Goal: Information Seeking & Learning: Find specific fact

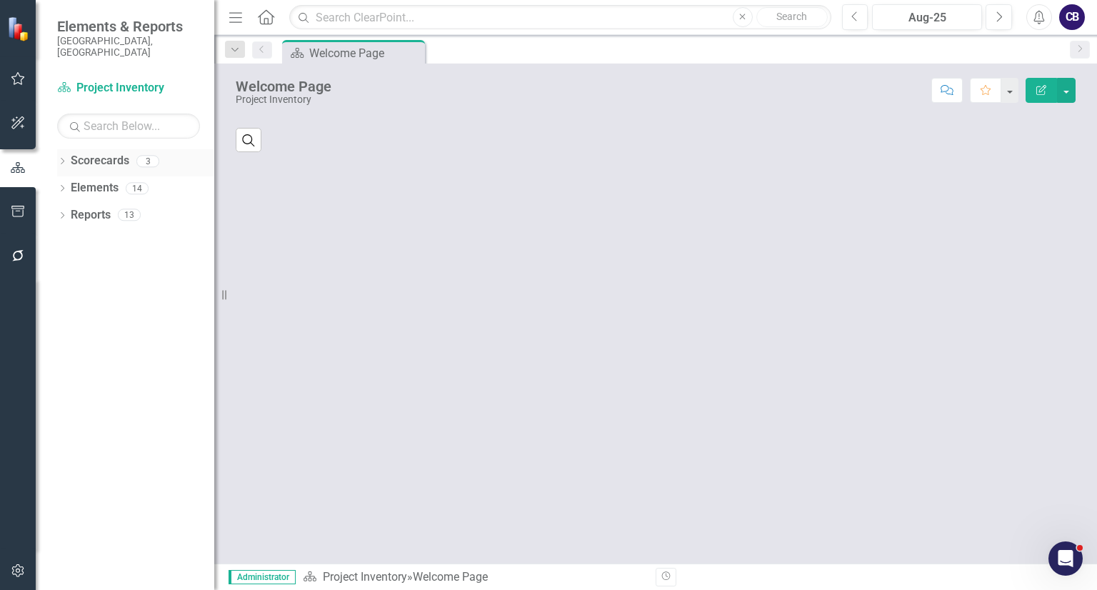
click at [71, 153] on link "Scorecards" at bounding box center [100, 161] width 59 height 16
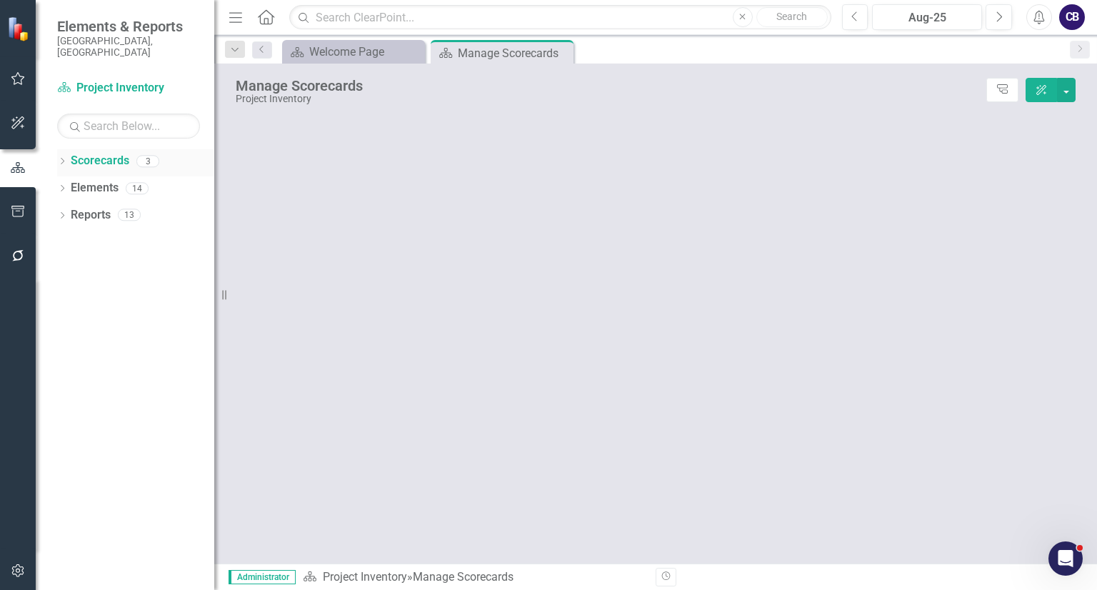
click at [68, 149] on div "Dropdown Scorecards 3" at bounding box center [135, 162] width 157 height 27
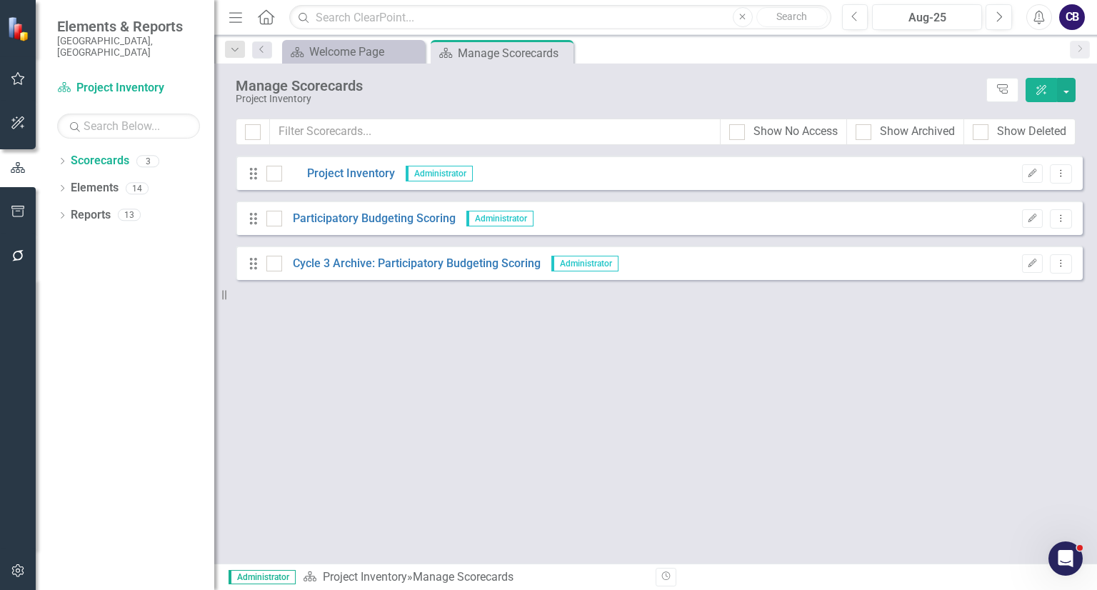
click at [54, 149] on div "Dropdown Scorecards 3 Project Inventory Participatory Budgeting Scoring Cycle 3…" at bounding box center [125, 369] width 179 height 441
click at [57, 149] on div "Dropdown Scorecards 3 Project Inventory Participatory Budgeting Scoring Cycle 3…" at bounding box center [125, 369] width 179 height 441
click at [60, 159] on icon "Dropdown" at bounding box center [62, 163] width 10 height 8
click at [94, 207] on link "Participatory Budgeting Scoring" at bounding box center [147, 215] width 136 height 16
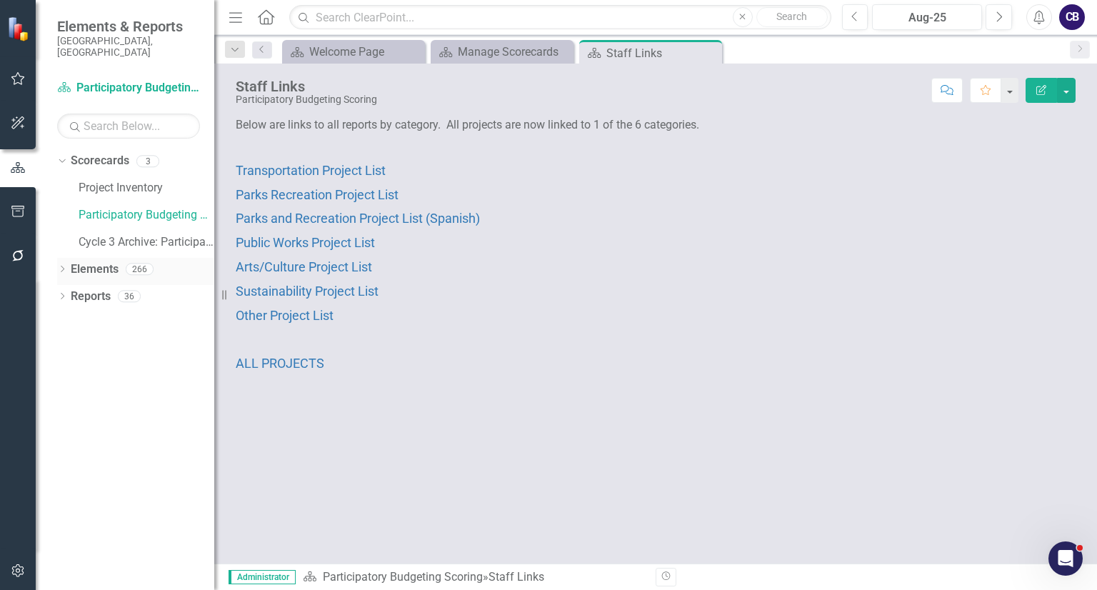
click at [63, 265] on div "Dropdown" at bounding box center [62, 271] width 10 height 12
click at [96, 261] on link "Elements" at bounding box center [95, 269] width 48 height 16
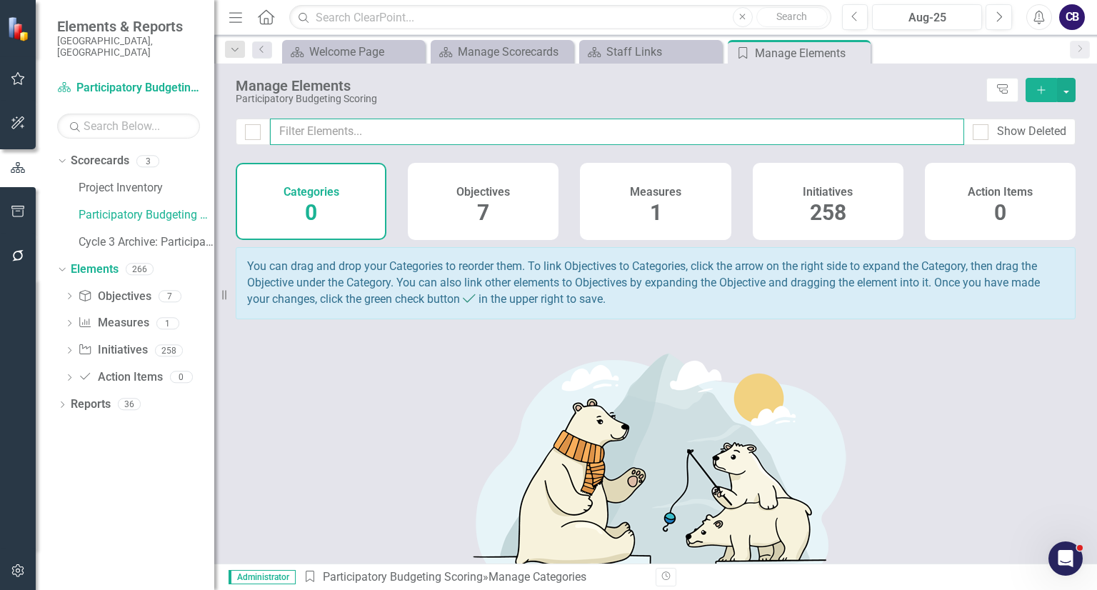
click at [388, 138] on input "text" at bounding box center [617, 132] width 694 height 26
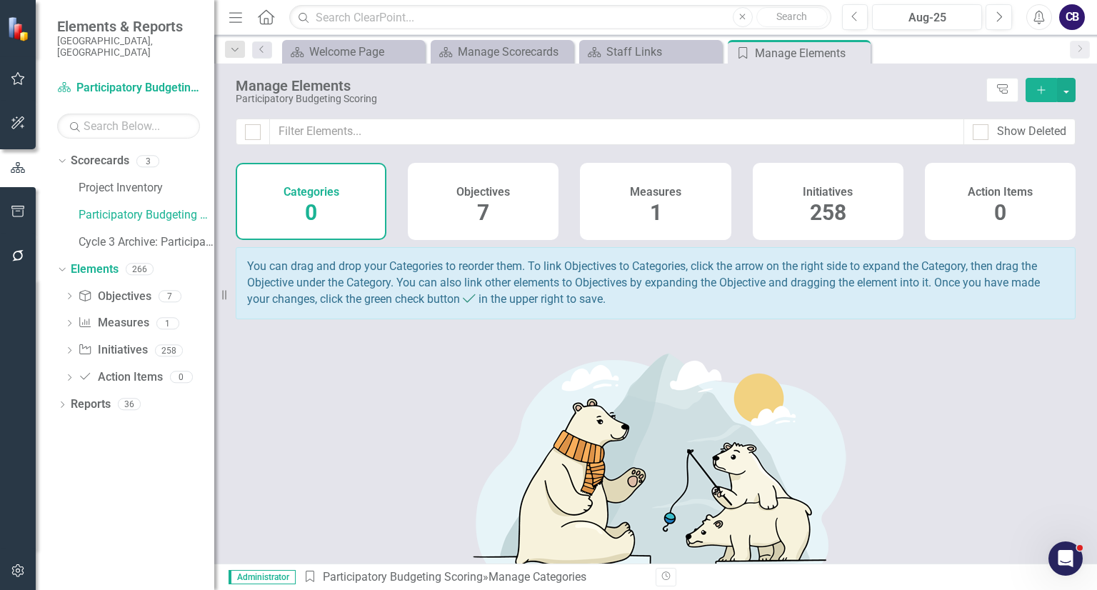
click at [792, 212] on div "Initiatives 258" at bounding box center [828, 201] width 151 height 77
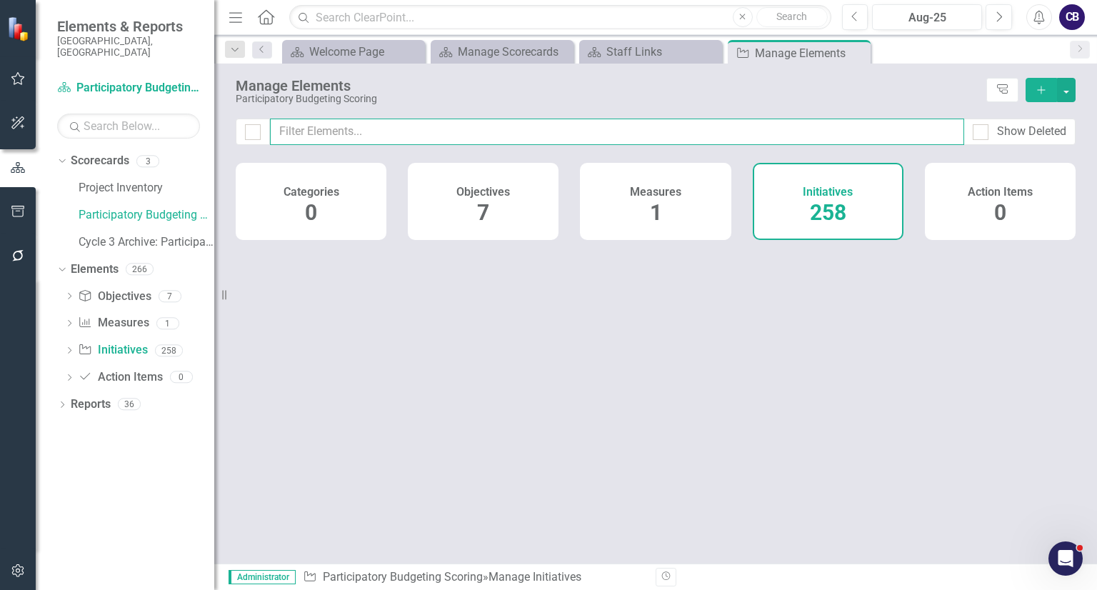
click at [775, 136] on input "text" at bounding box center [617, 132] width 694 height 26
type input "d"
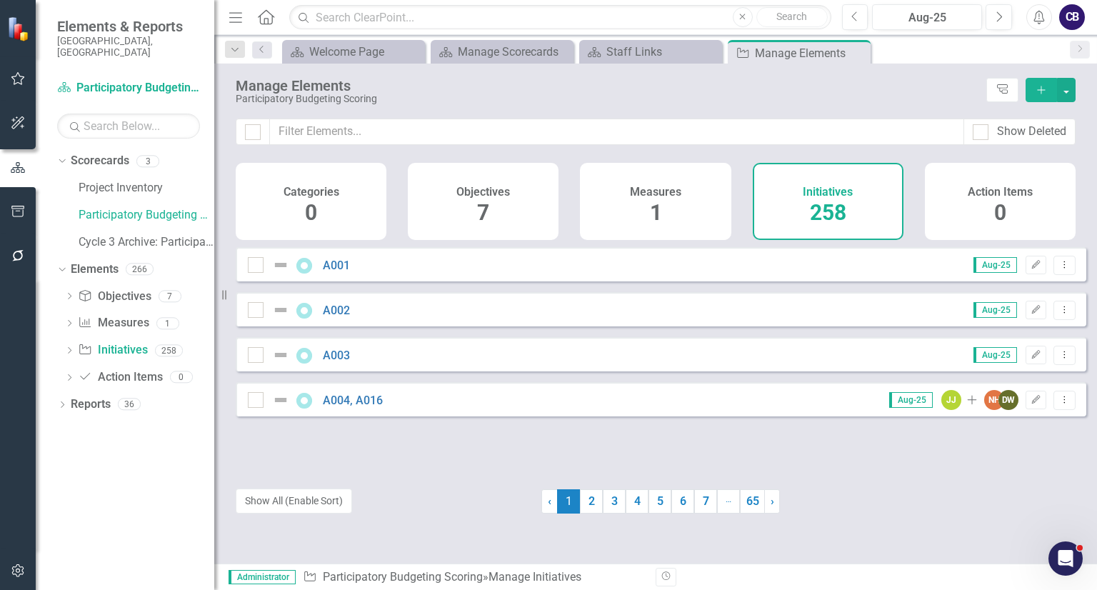
drag, startPoint x: 407, startPoint y: 118, endPoint x: 407, endPoint y: 127, distance: 9.3
click at [407, 119] on div "Manage Elements Participatory Budgeting Scoring Tree Explorer Add Show Deleted …" at bounding box center [655, 314] width 883 height 500
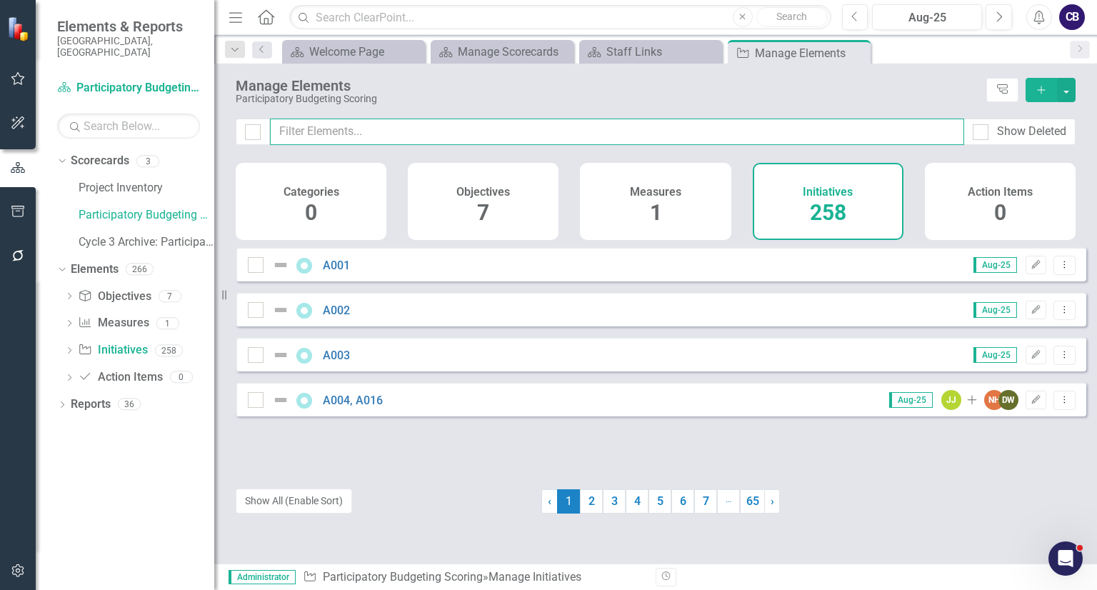
click at [408, 134] on input "text" at bounding box center [617, 132] width 694 height 26
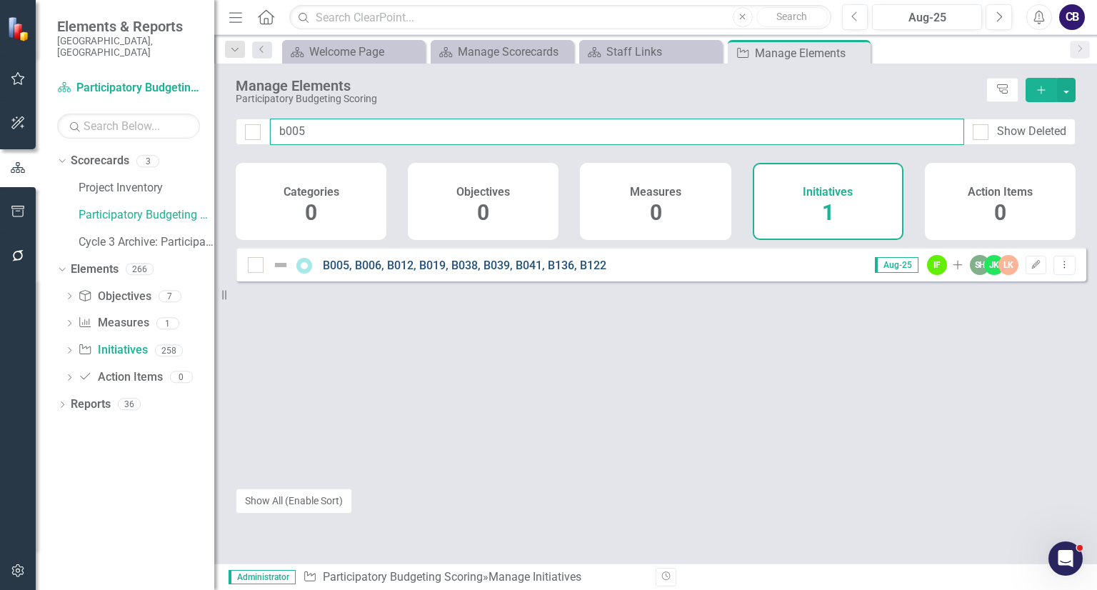
type input "b005"
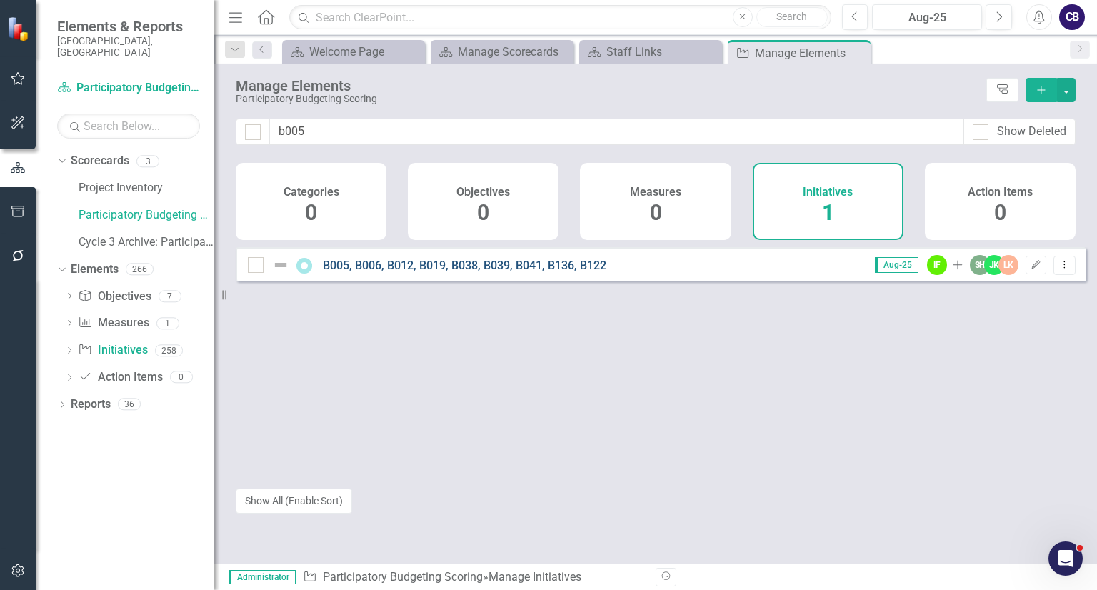
click at [358, 272] on link "B005, B006, B012, B019, B038, B039, B041, B136, B122" at bounding box center [465, 266] width 284 height 14
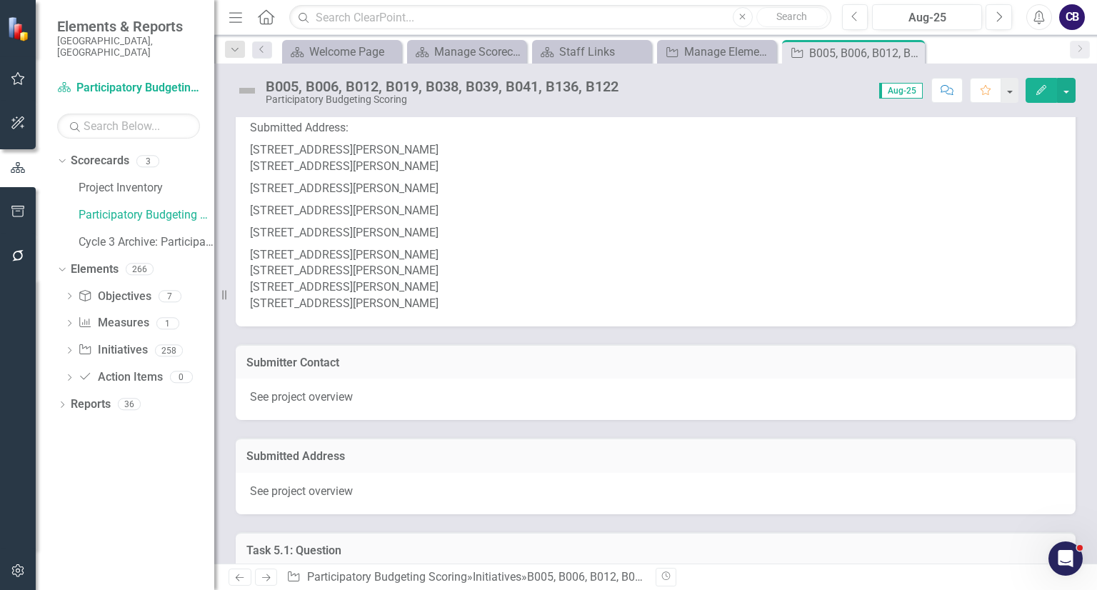
scroll to position [557, 0]
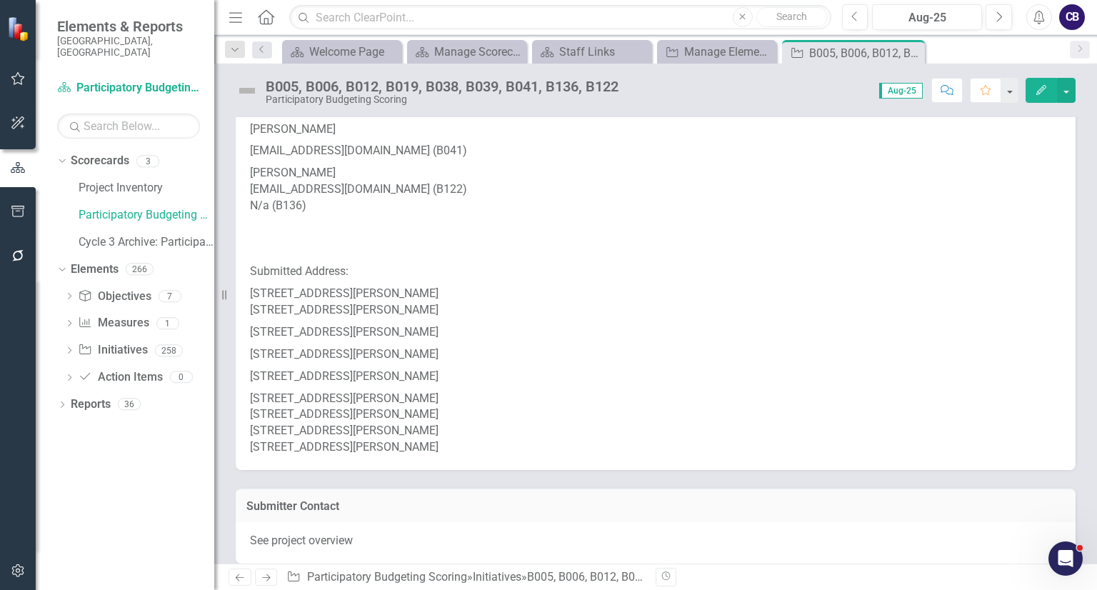
click at [322, 321] on p "[STREET_ADDRESS][PERSON_NAME]" at bounding box center [655, 332] width 811 height 22
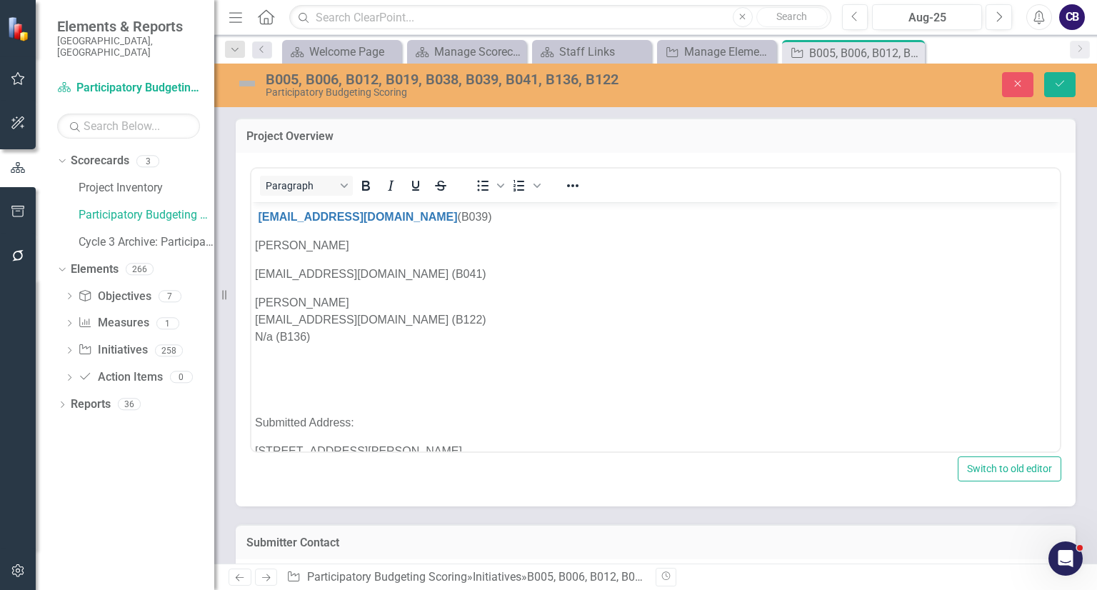
scroll to position [786, 0]
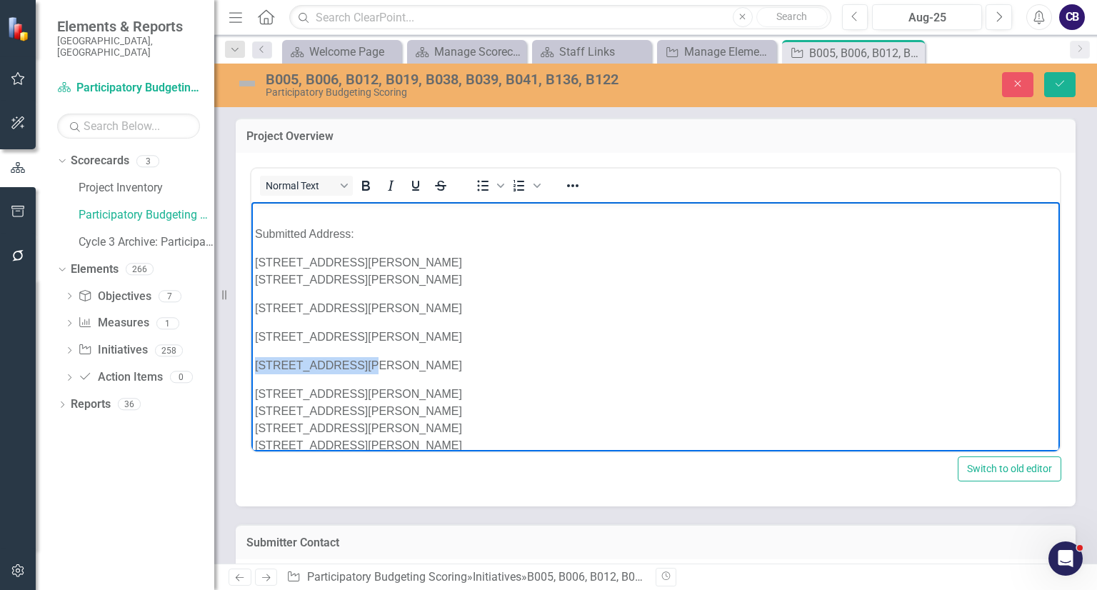
drag, startPoint x: 359, startPoint y: 346, endPoint x: 251, endPoint y: 344, distance: 107.9
copy p "[STREET_ADDRESS][PERSON_NAME]"
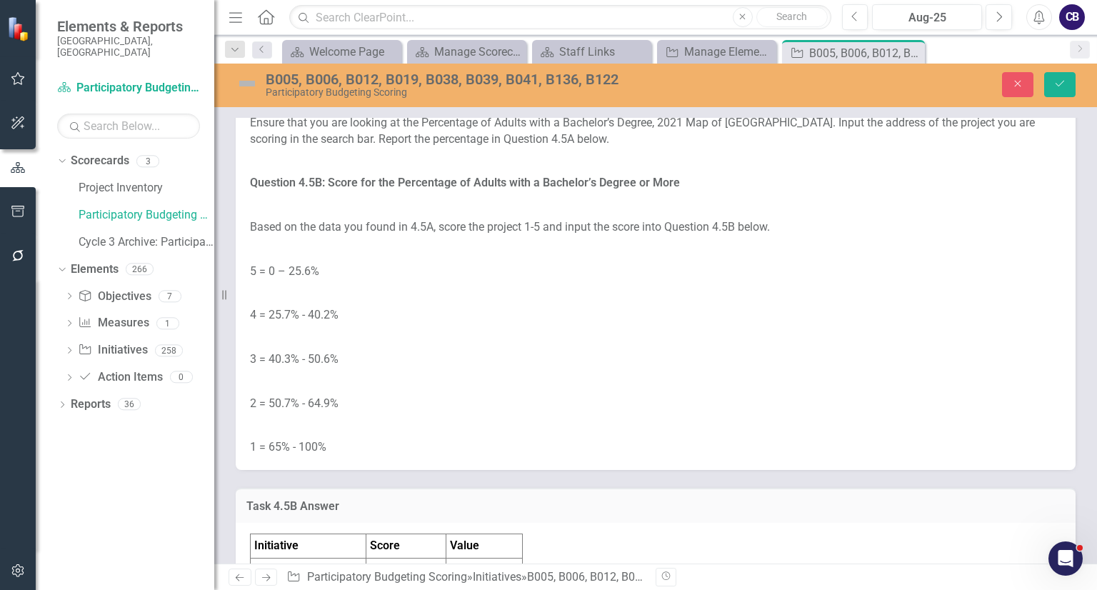
scroll to position [7041, 0]
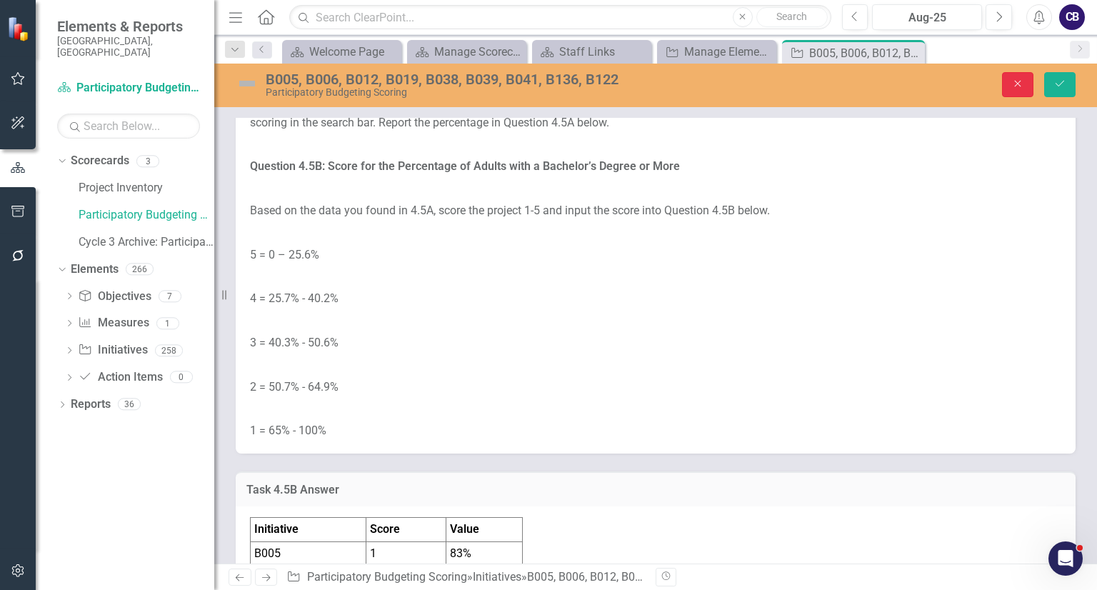
click at [1003, 86] on button "Close" at bounding box center [1017, 84] width 31 height 25
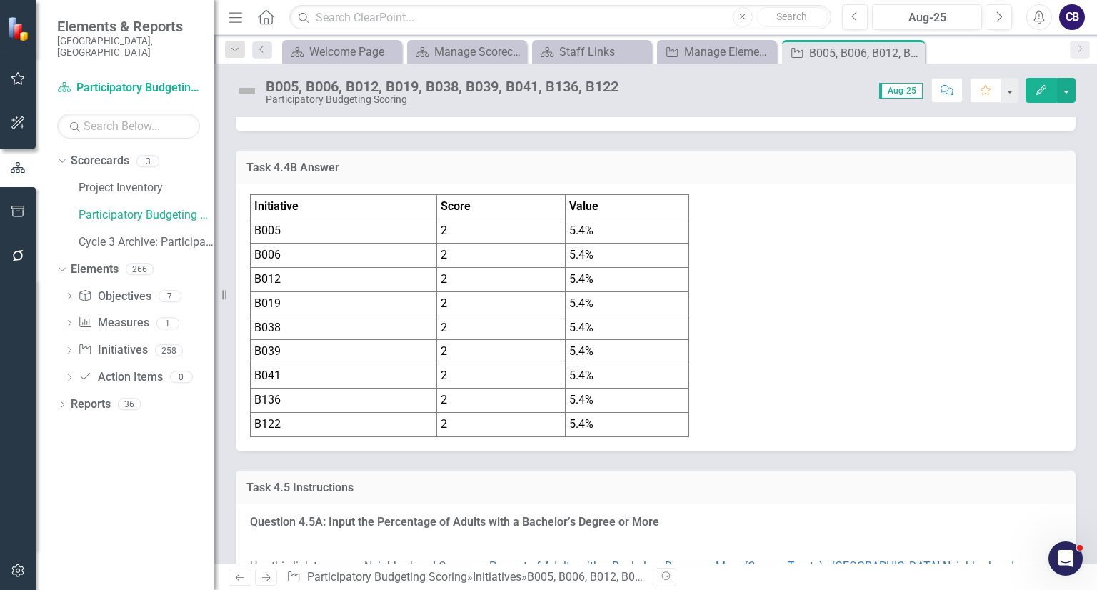
scroll to position [7547, 0]
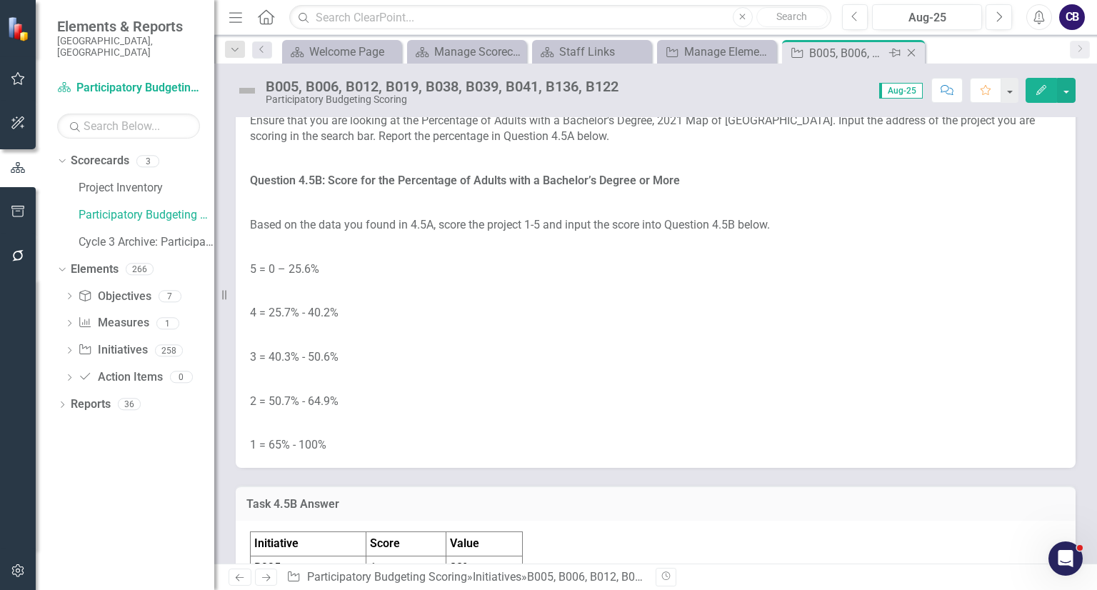
click at [915, 55] on icon "Close" at bounding box center [911, 52] width 14 height 11
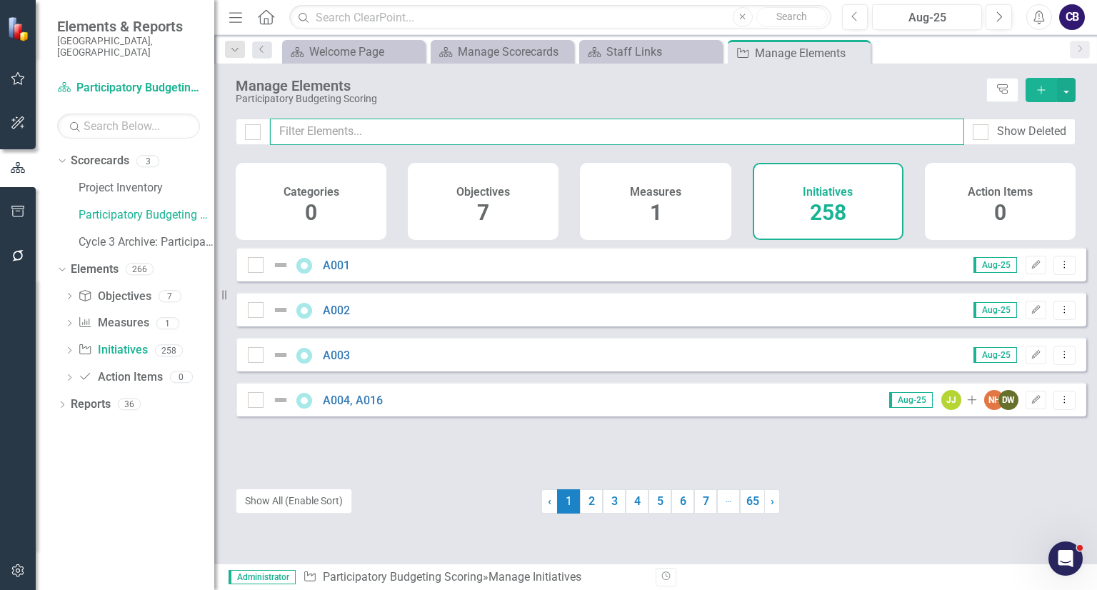
click at [623, 130] on input "text" at bounding box center [617, 132] width 694 height 26
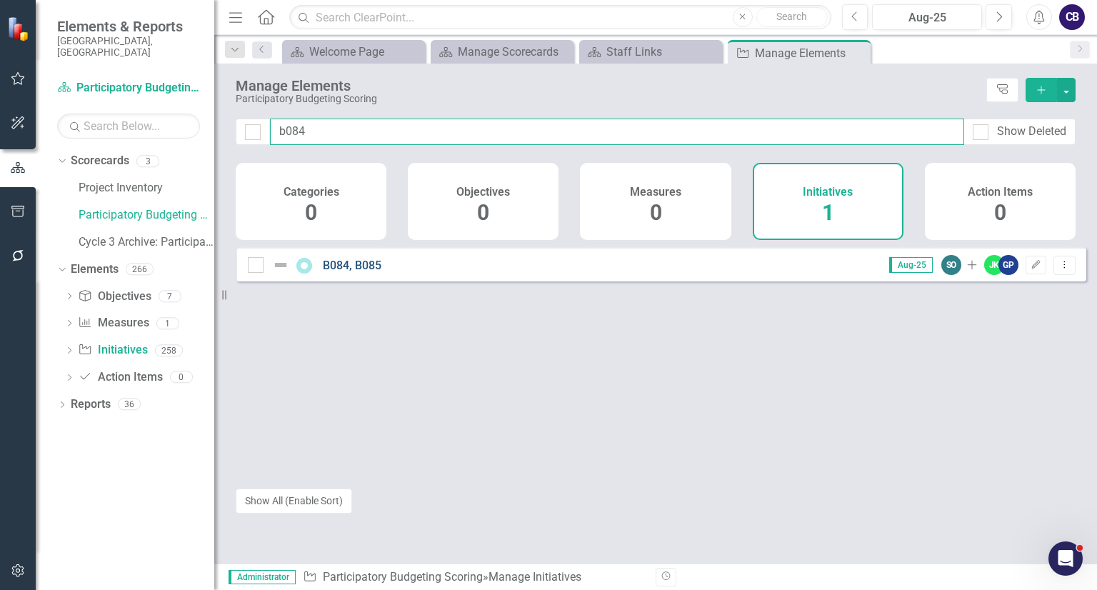
type input "b084"
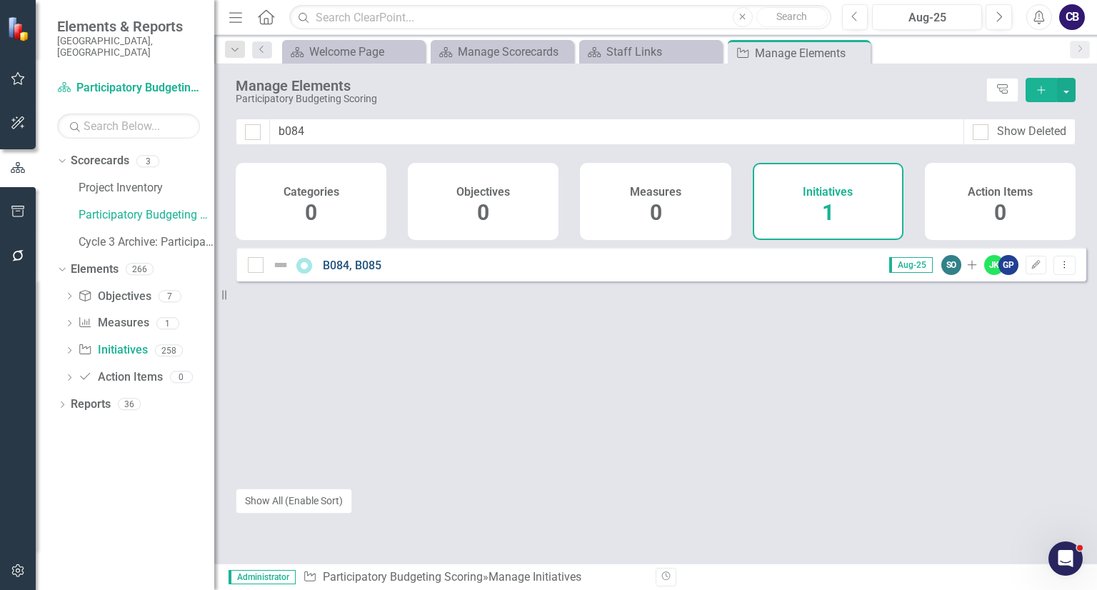
click at [331, 272] on link "B084, B085" at bounding box center [352, 266] width 59 height 14
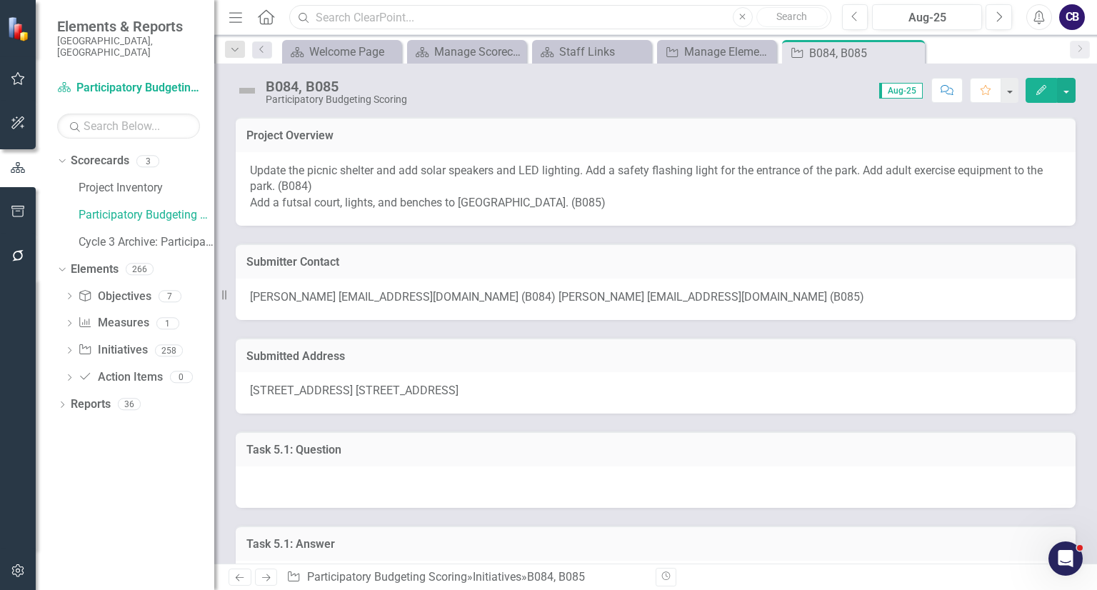
click at [450, 17] on input "text" at bounding box center [559, 17] width 541 height 25
click at [171, 189] on div "Project Inventory" at bounding box center [147, 189] width 136 height 27
click at [150, 207] on link "Participatory Budgeting Scoring" at bounding box center [147, 215] width 136 height 16
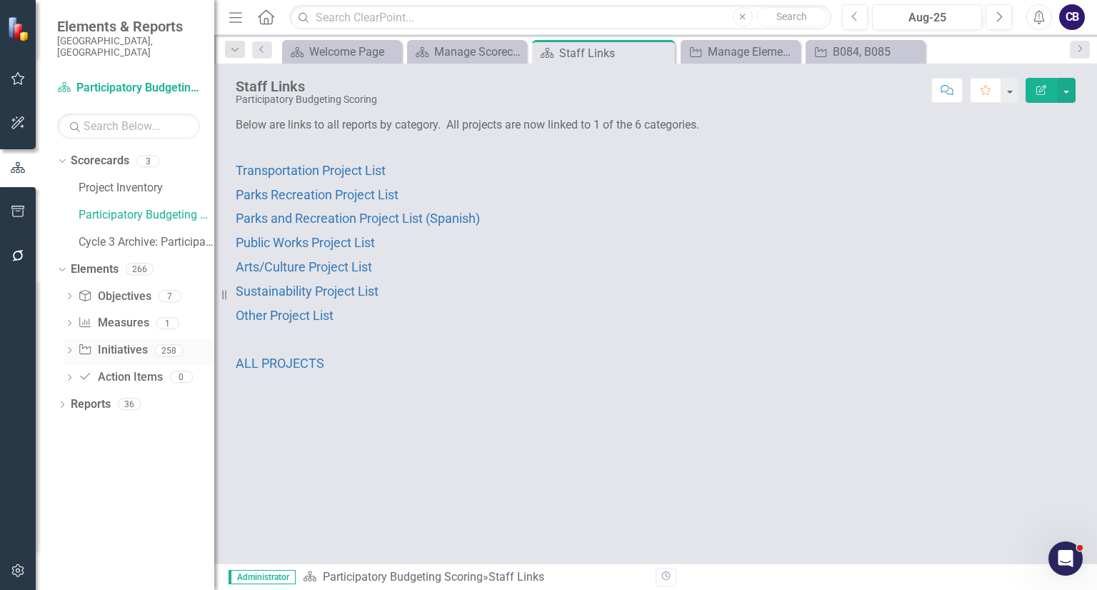
click at [141, 343] on link "Initiative Initiatives" at bounding box center [112, 350] width 69 height 16
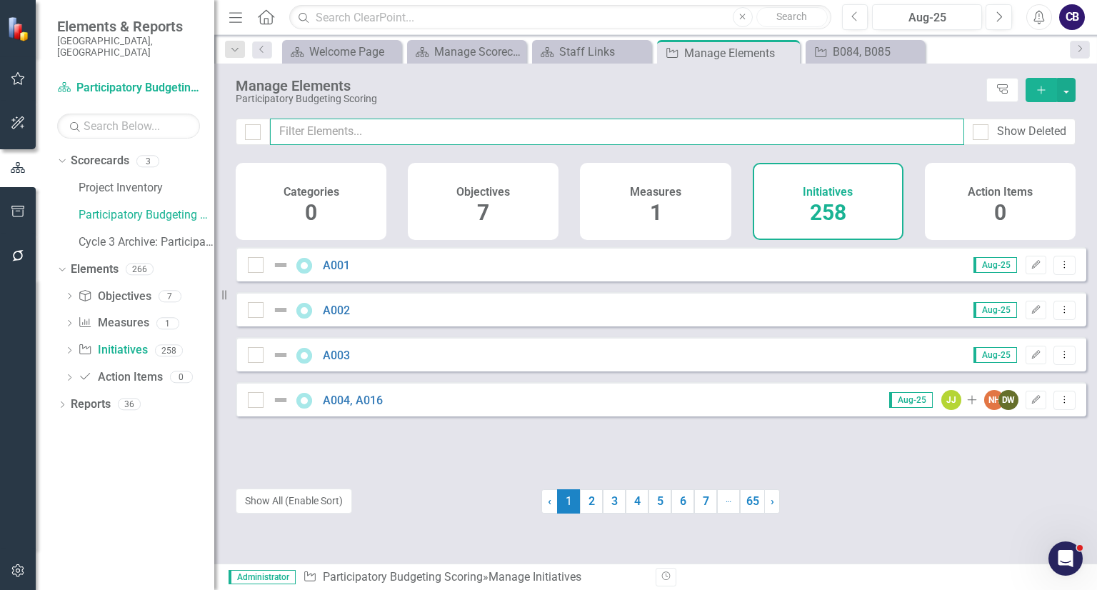
click at [618, 144] on input "text" at bounding box center [617, 132] width 694 height 26
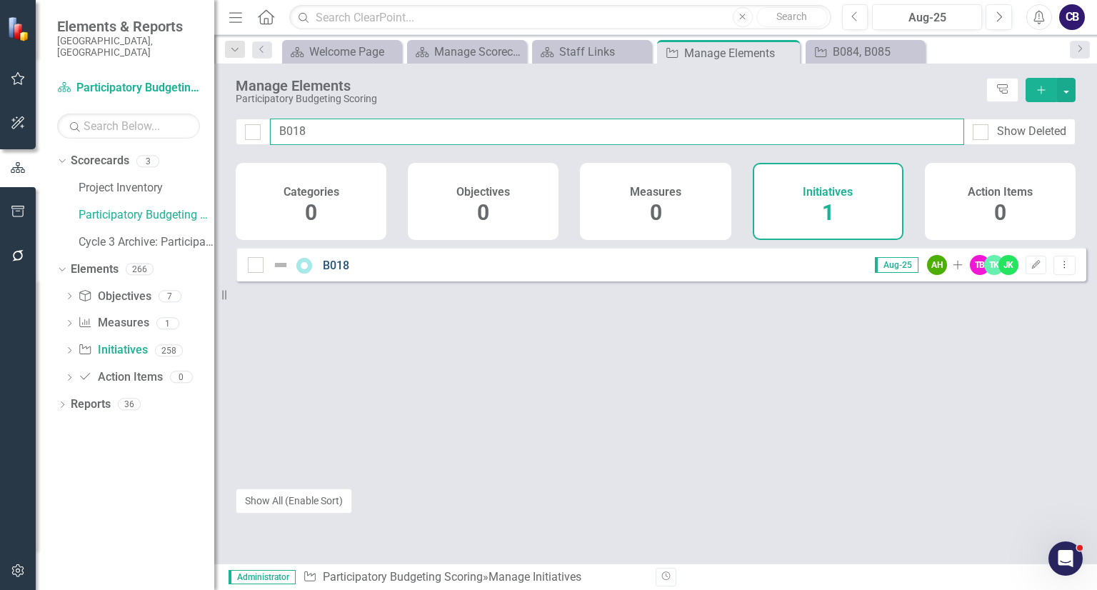
type input "B018"
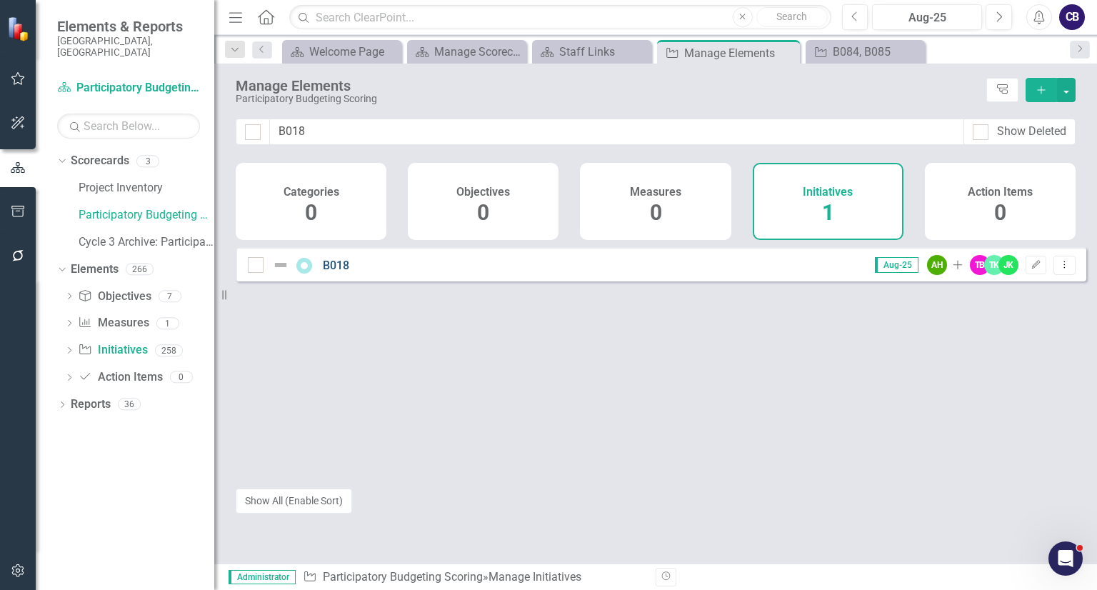
click at [343, 272] on link "B018" at bounding box center [336, 266] width 26 height 14
